Goal: Transaction & Acquisition: Book appointment/travel/reservation

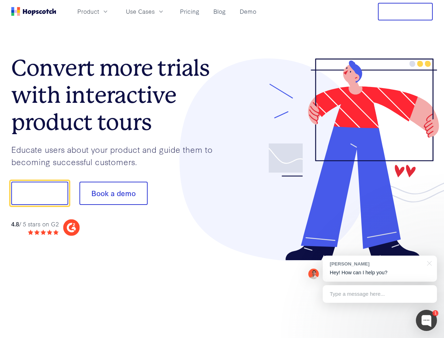
click at [222, 169] on div at bounding box center [327, 159] width 211 height 202
click at [99, 11] on span "Product" at bounding box center [88, 11] width 22 height 9
click at [155, 11] on span "Use Cases" at bounding box center [140, 11] width 29 height 9
click at [405, 12] on button "Free Trial" at bounding box center [405, 12] width 55 height 18
click at [39, 193] on button "Show me!" at bounding box center [39, 192] width 57 height 23
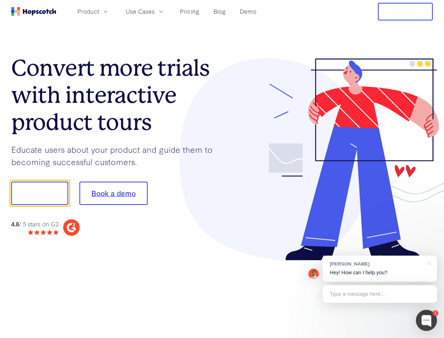
click at [113, 193] on button "Book a demo" at bounding box center [113, 192] width 68 height 23
click at [427, 320] on div at bounding box center [426, 319] width 21 height 21
click at [380, 268] on div "[PERSON_NAME] Hey! How can I help you?" at bounding box center [380, 268] width 114 height 26
click at [428, 262] on div at bounding box center [371, 192] width 132 height 235
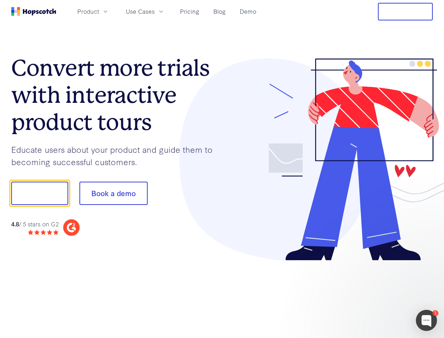
click at [380, 294] on div at bounding box center [371, 239] width 132 height 140
